Goal: Find specific page/section: Find specific page/section

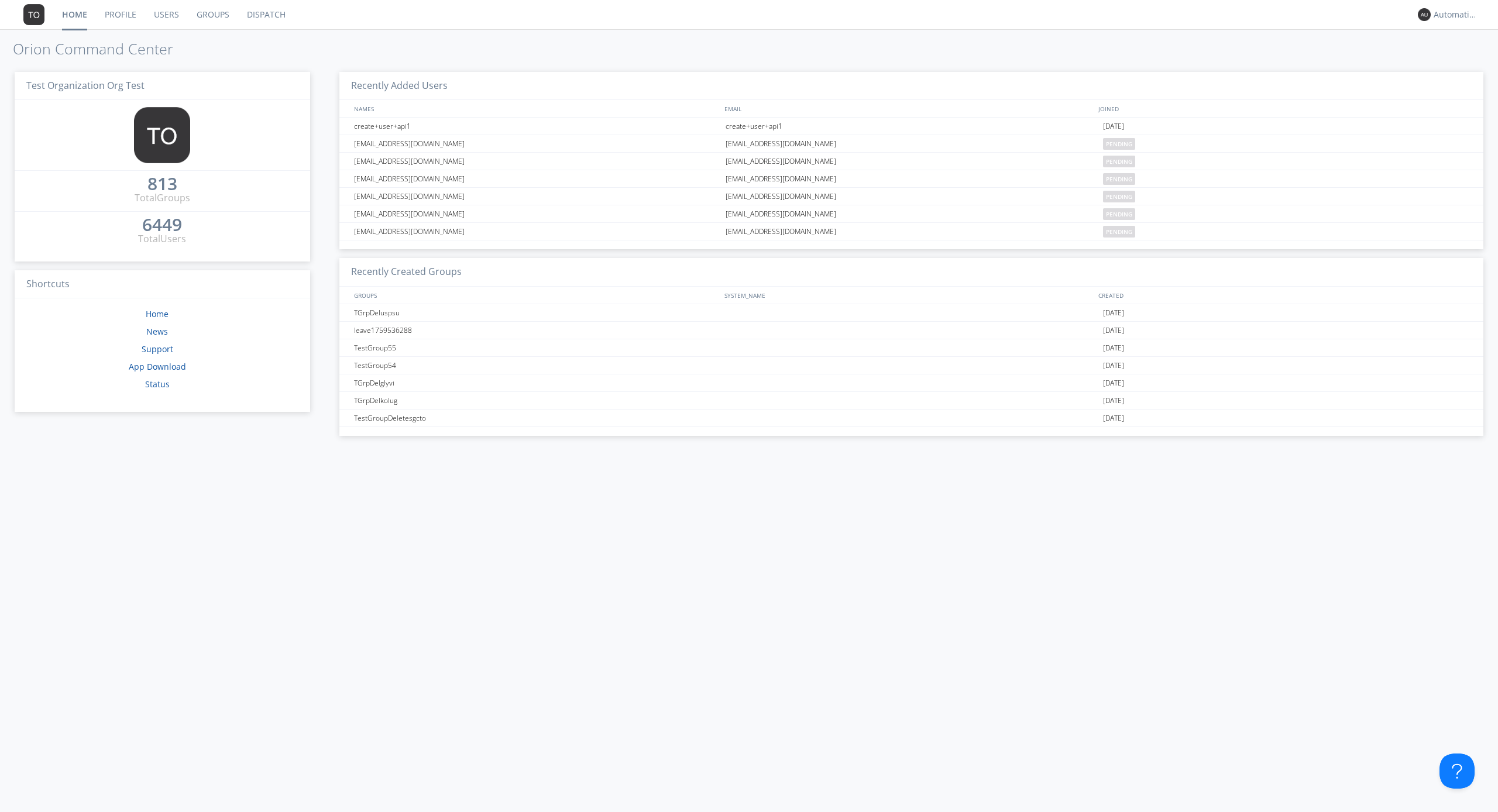
click at [265, 14] on link "Dispatch" at bounding box center [266, 14] width 56 height 30
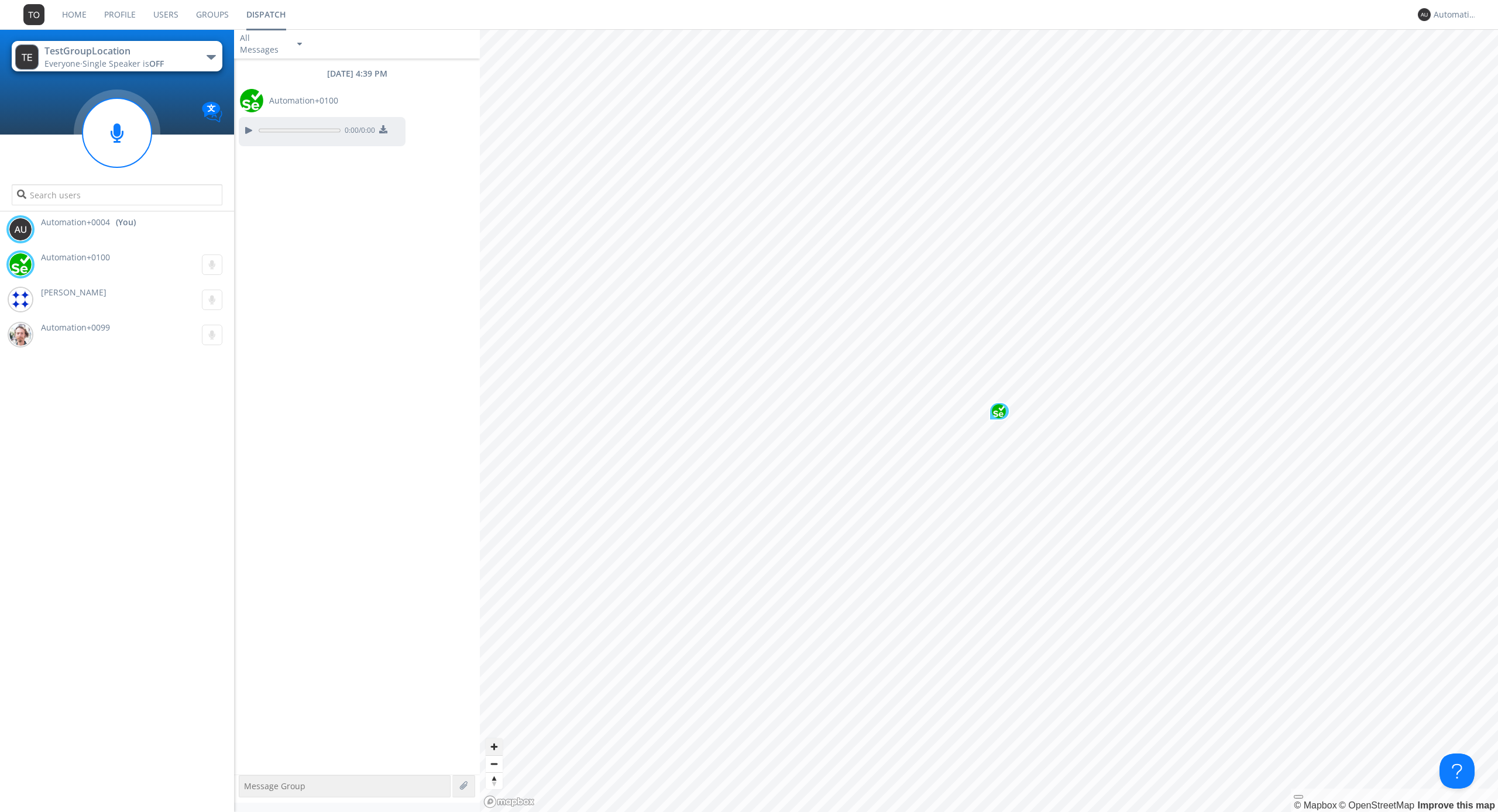
click at [494, 747] on span "Zoom in" at bounding box center [494, 747] width 17 height 17
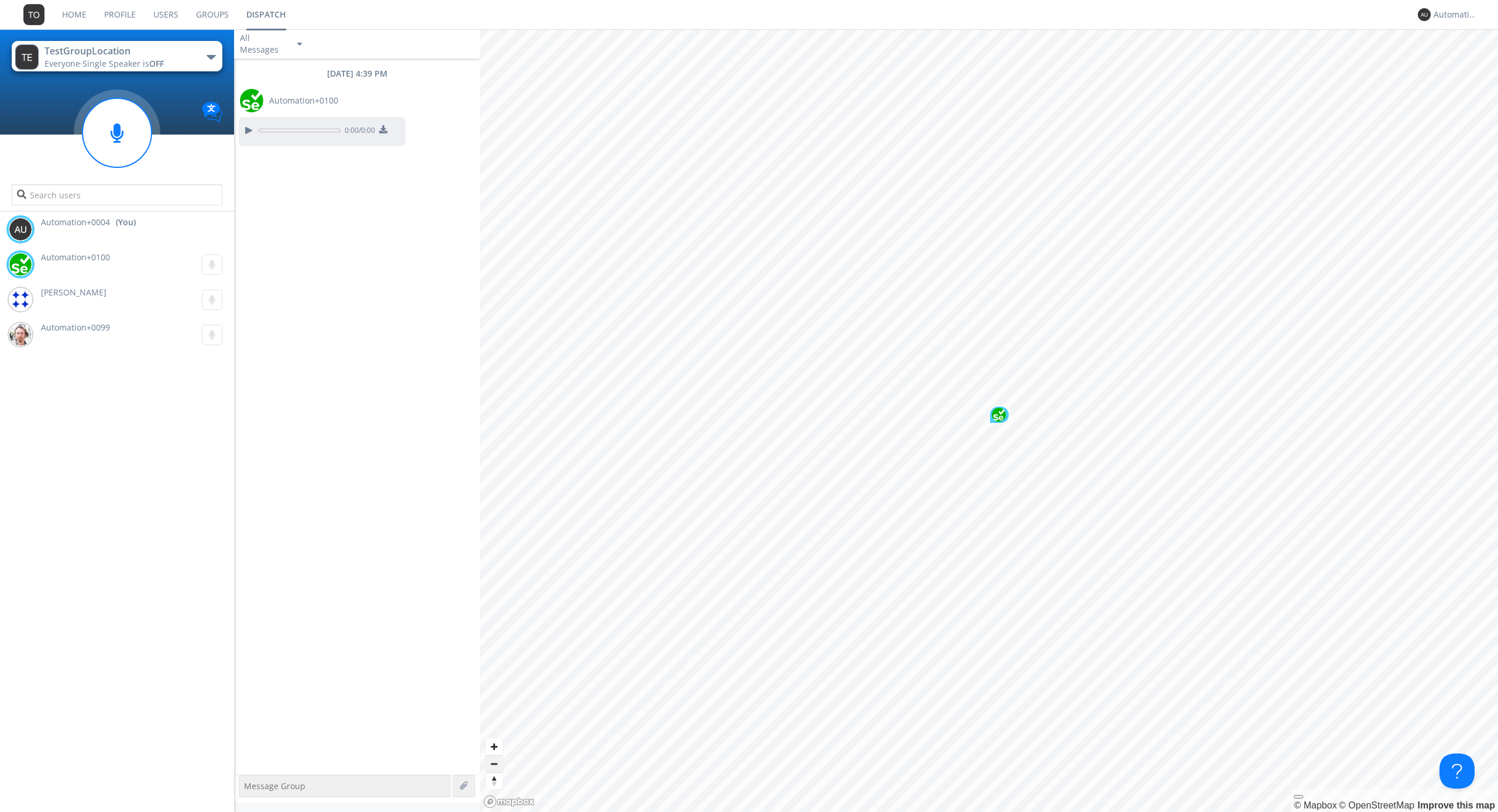
click at [494, 763] on span "Zoom out" at bounding box center [494, 763] width 17 height 16
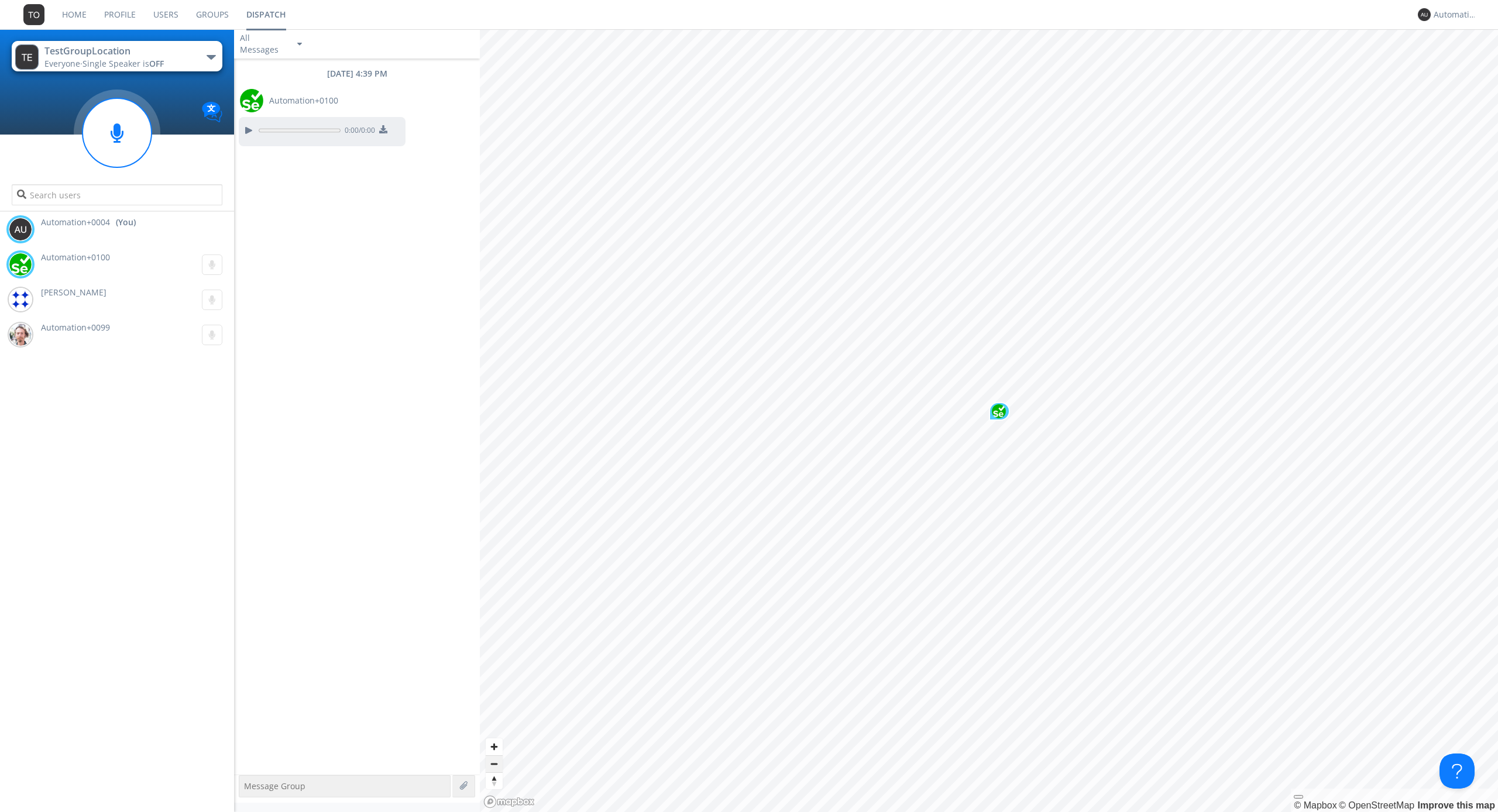
click at [494, 763] on span "Zoom out" at bounding box center [494, 763] width 17 height 16
